Goal: Find specific page/section: Find specific page/section

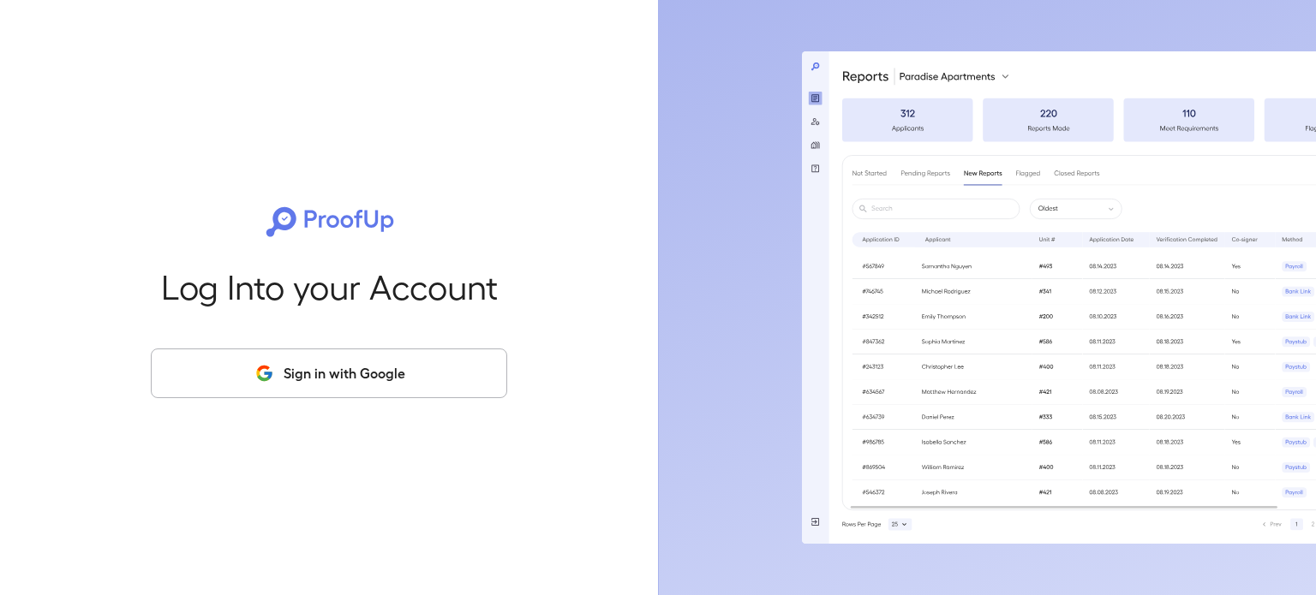
click at [359, 366] on button "Sign in with Google" at bounding box center [329, 374] width 356 height 50
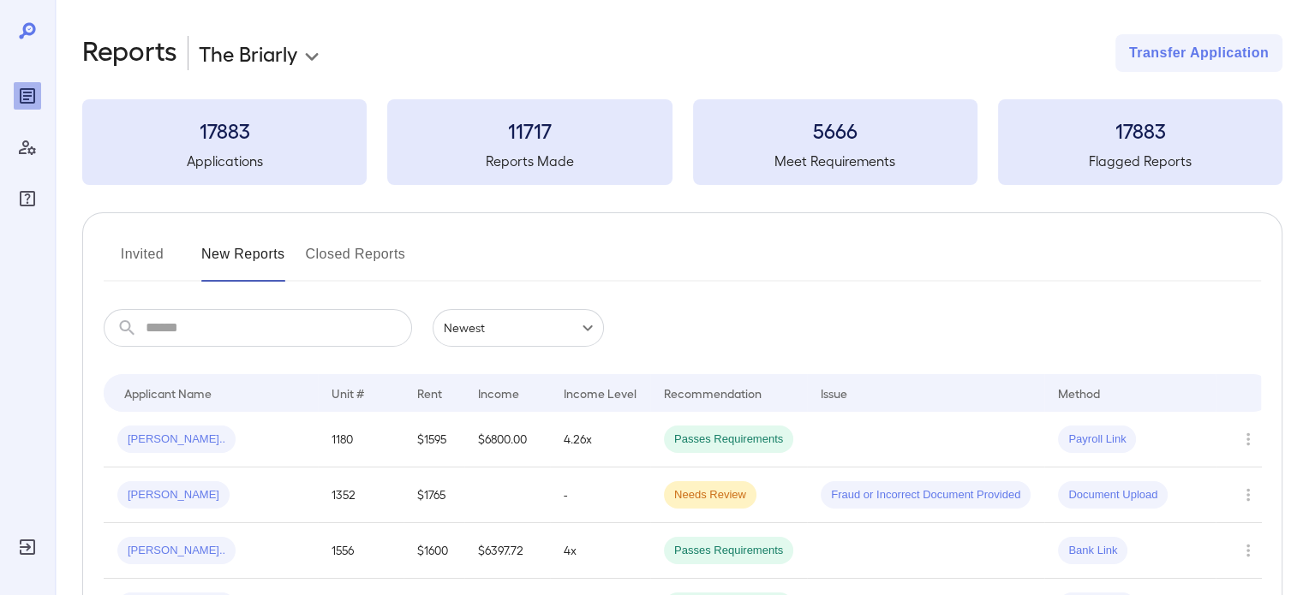
click at [128, 260] on button "Invited" at bounding box center [142, 261] width 77 height 41
